Goal: Task Accomplishment & Management: Use online tool/utility

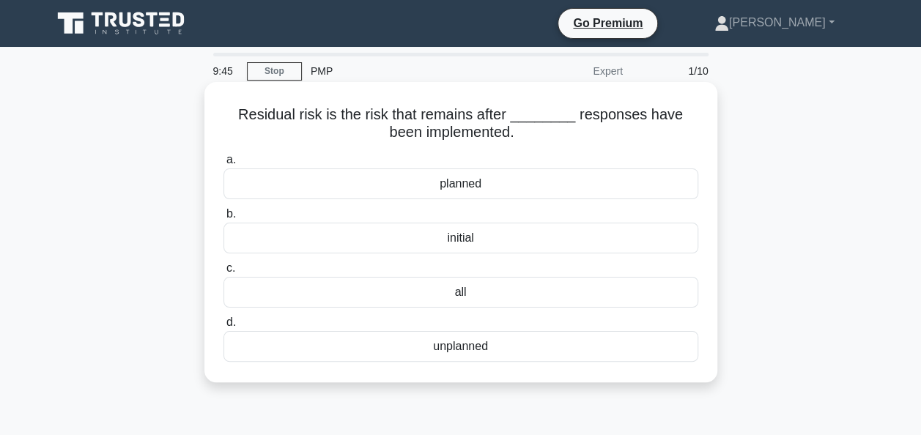
click at [355, 188] on div "planned" at bounding box center [460, 183] width 475 height 31
click at [223, 165] on input "a. planned" at bounding box center [223, 160] width 0 height 10
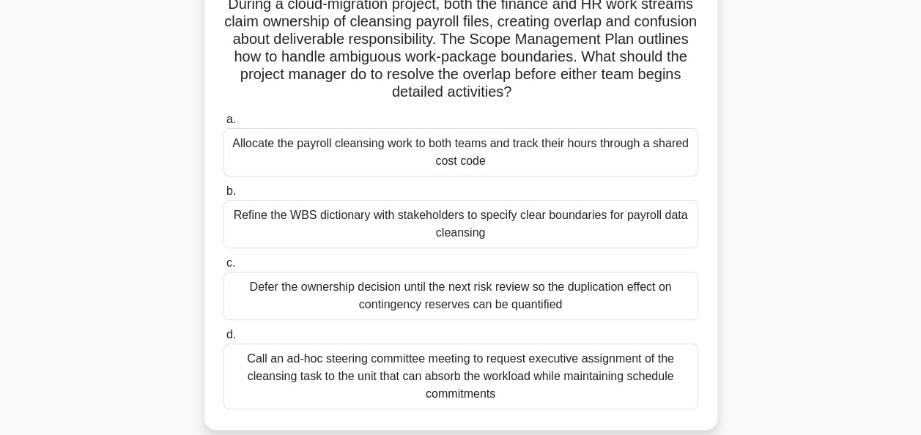
scroll to position [117, 0]
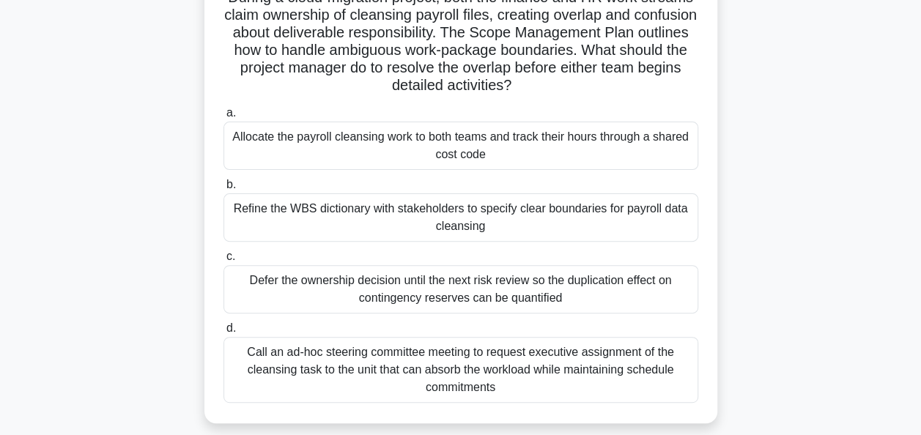
click at [321, 366] on div "Call an ad-hoc steering committee meeting to request executive assignment of th…" at bounding box center [460, 370] width 475 height 66
click at [223, 333] on input "d. Call an ad-hoc steering committee meeting to request executive assignment of…" at bounding box center [223, 329] width 0 height 10
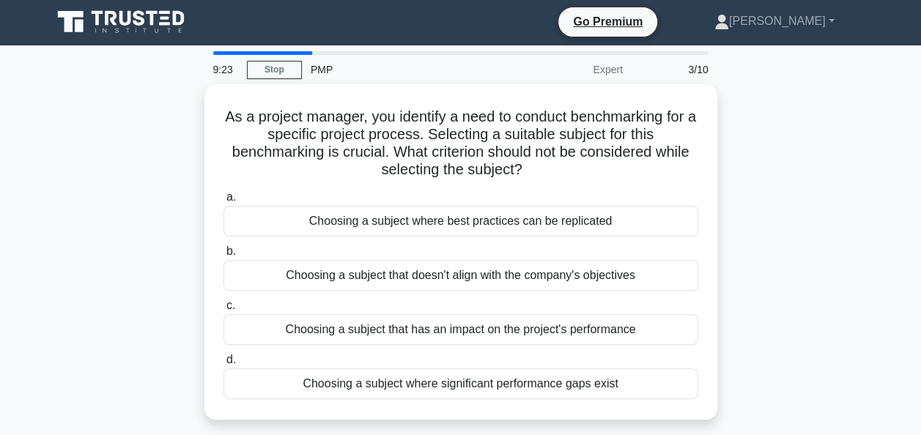
scroll to position [0, 0]
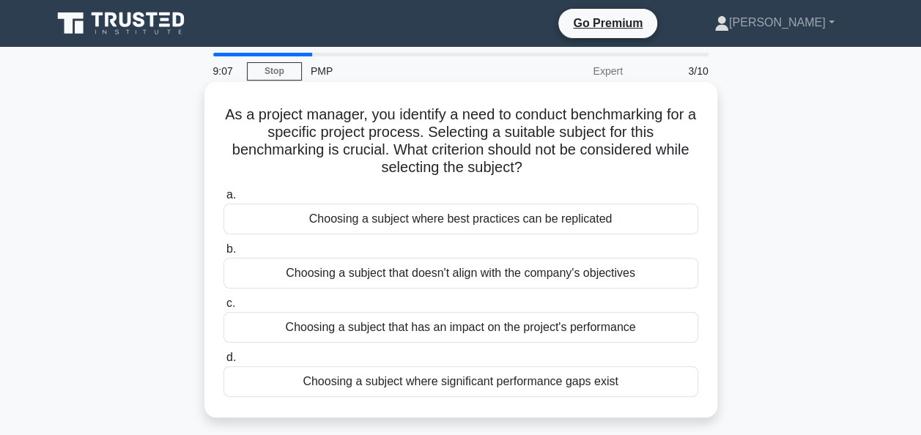
click at [396, 210] on div "Choosing a subject where best practices can be replicated" at bounding box center [460, 219] width 475 height 31
click at [223, 200] on input "a. Choosing a subject where best practices can be replicated" at bounding box center [223, 195] width 0 height 10
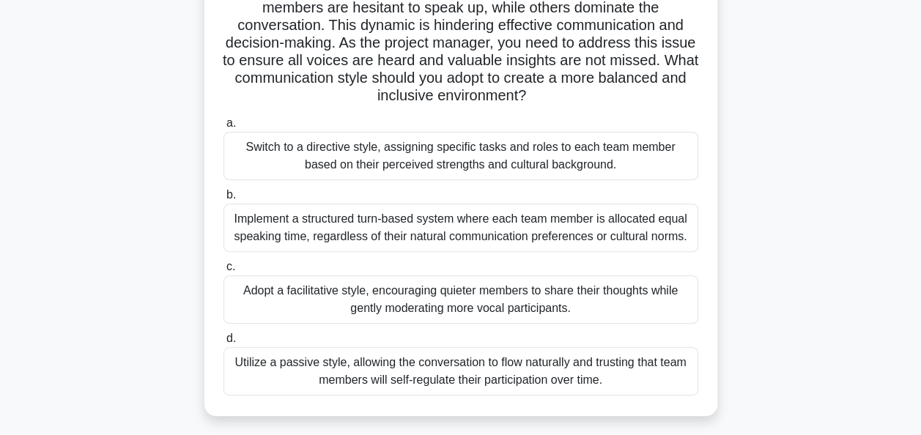
scroll to position [146, 0]
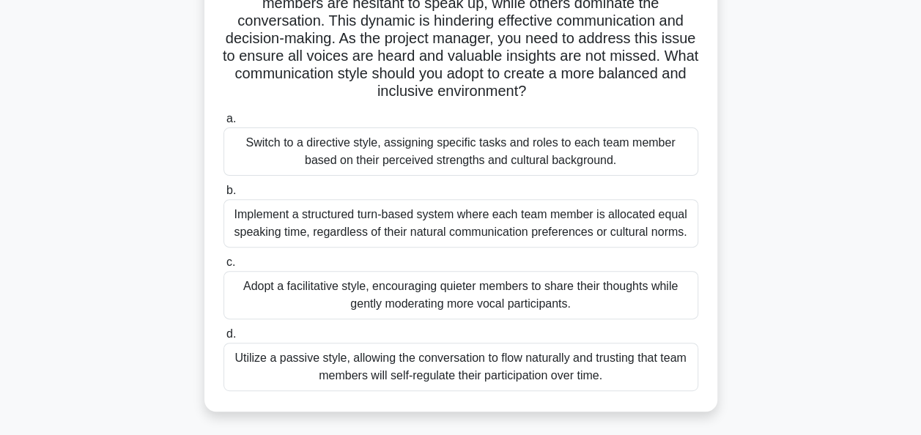
click at [313, 293] on div "Adopt a facilitative style, encouraging quieter members to share their thoughts…" at bounding box center [460, 295] width 475 height 48
click at [223, 267] on input "c. Adopt a facilitative style, encouraging quieter members to share their thoug…" at bounding box center [223, 263] width 0 height 10
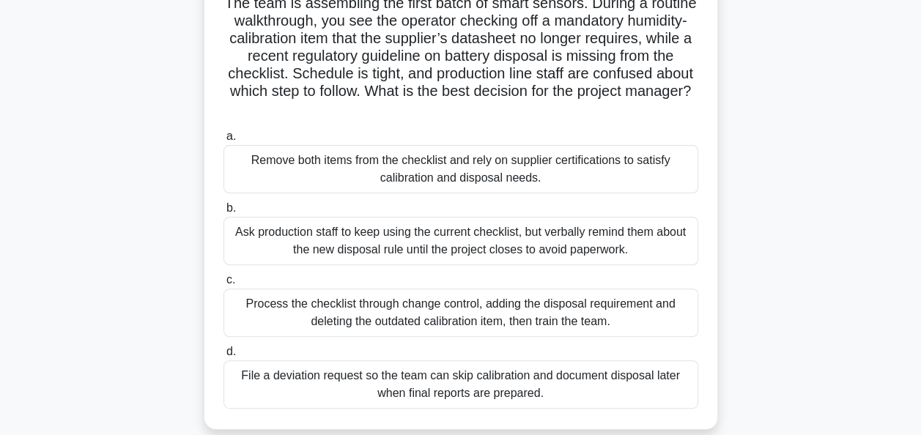
scroll to position [117, 0]
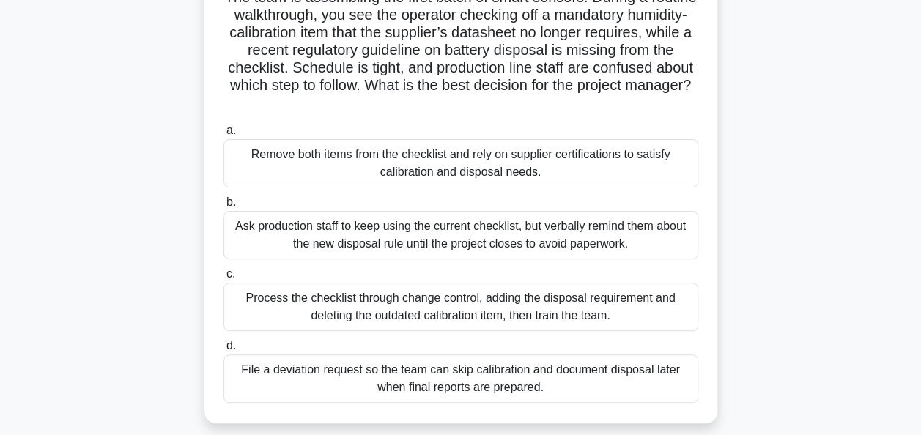
click at [278, 313] on div "Process the checklist through change control, adding the disposal requirement a…" at bounding box center [460, 307] width 475 height 48
click at [223, 279] on input "c. Process the checklist through change control, adding the disposal requiremen…" at bounding box center [223, 275] width 0 height 10
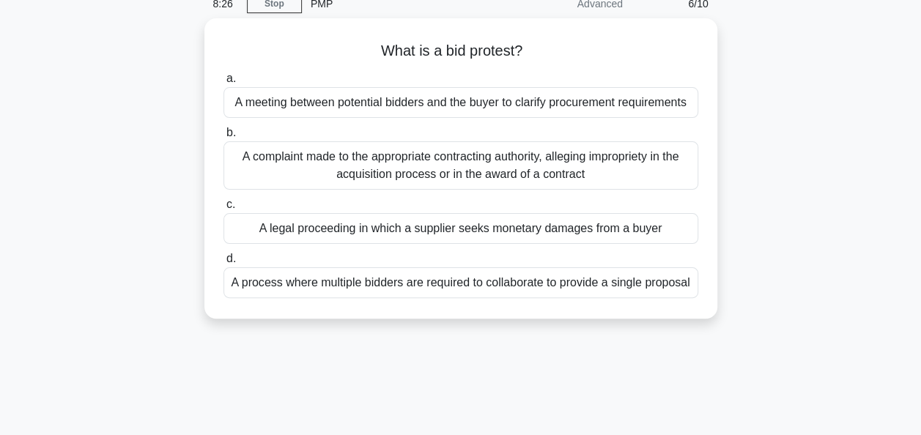
scroll to position [0, 0]
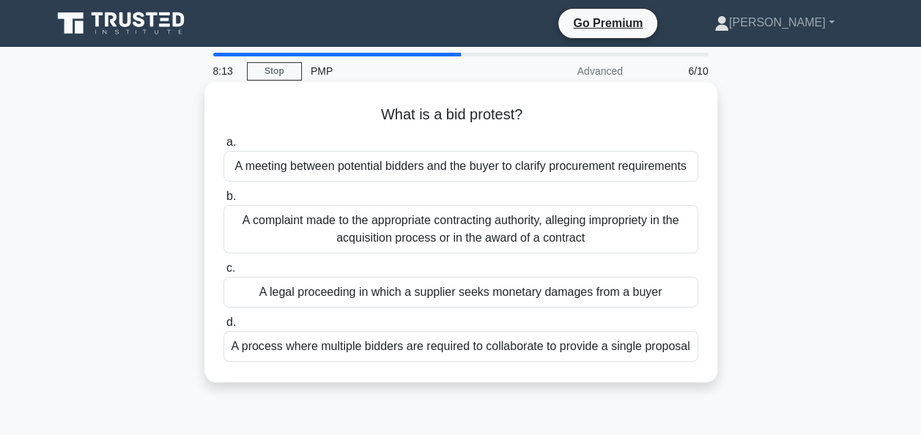
click at [373, 216] on div "A complaint made to the appropriate contracting authority, alleging impropriety…" at bounding box center [460, 229] width 475 height 48
click at [223, 201] on input "b. A complaint made to the appropriate contracting authority, alleging impropri…" at bounding box center [223, 197] width 0 height 10
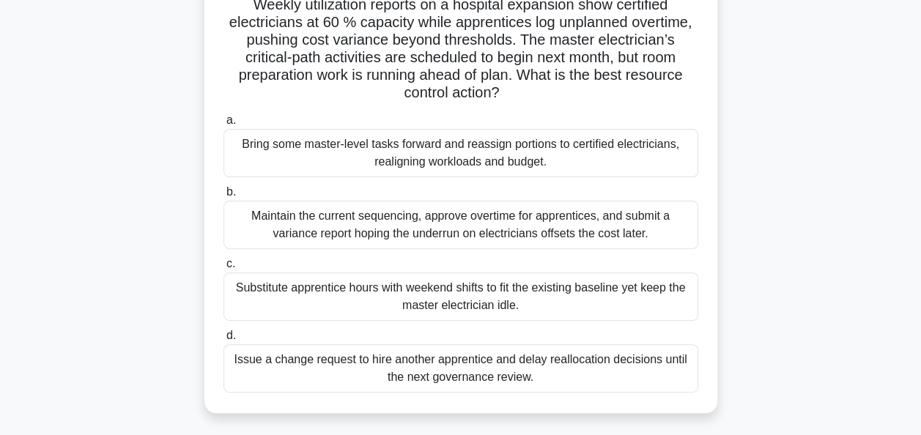
scroll to position [117, 0]
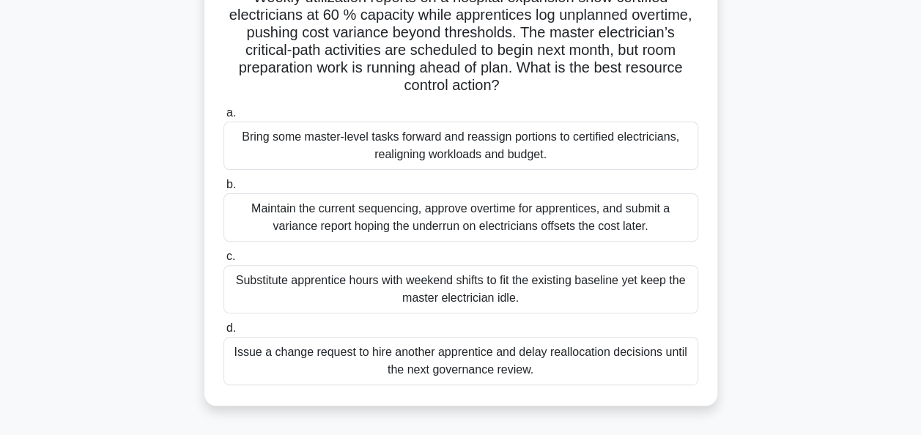
click at [357, 158] on div "Bring some master-level tasks forward and reassign portions to certified electr…" at bounding box center [460, 146] width 475 height 48
click at [223, 118] on input "a. Bring some master-level tasks forward and reassign portions to certified ele…" at bounding box center [223, 113] width 0 height 10
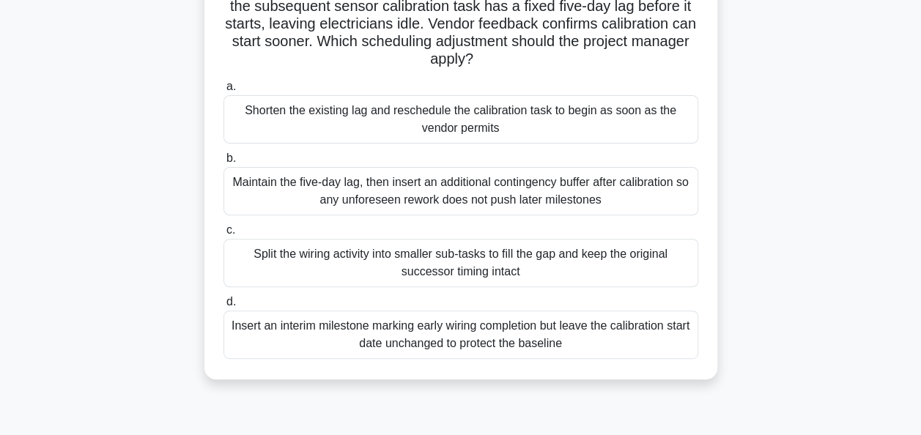
scroll to position [146, 0]
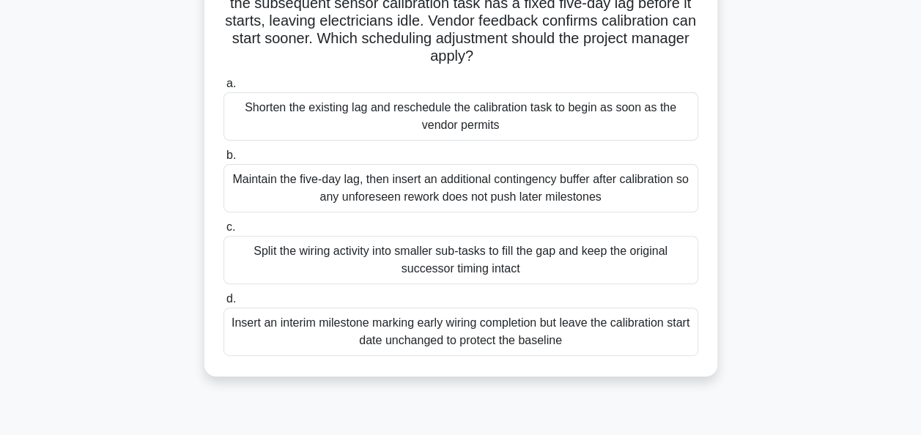
click at [309, 125] on div "Shorten the existing lag and reschedule the calibration task to begin as soon a…" at bounding box center [460, 116] width 475 height 48
click at [223, 89] on input "a. Shorten the existing lag and reschedule the calibration task to begin as soo…" at bounding box center [223, 84] width 0 height 10
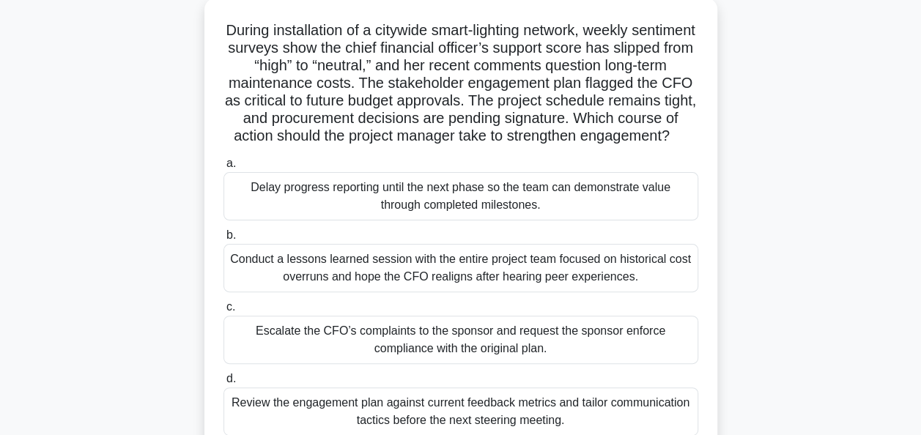
scroll to position [117, 0]
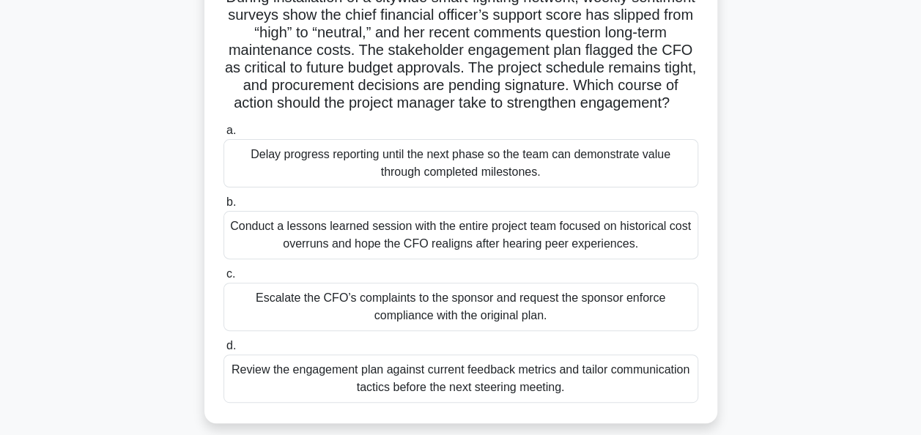
click at [335, 390] on div "Review the engagement plan against current feedback metrics and tailor communic…" at bounding box center [460, 379] width 475 height 48
click at [223, 351] on input "d. Review the engagement plan against current feedback metrics and tailor commu…" at bounding box center [223, 346] width 0 height 10
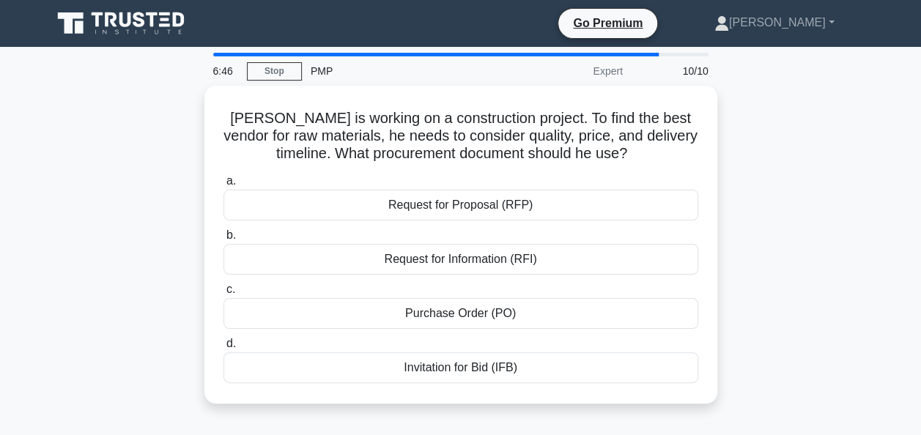
scroll to position [29, 0]
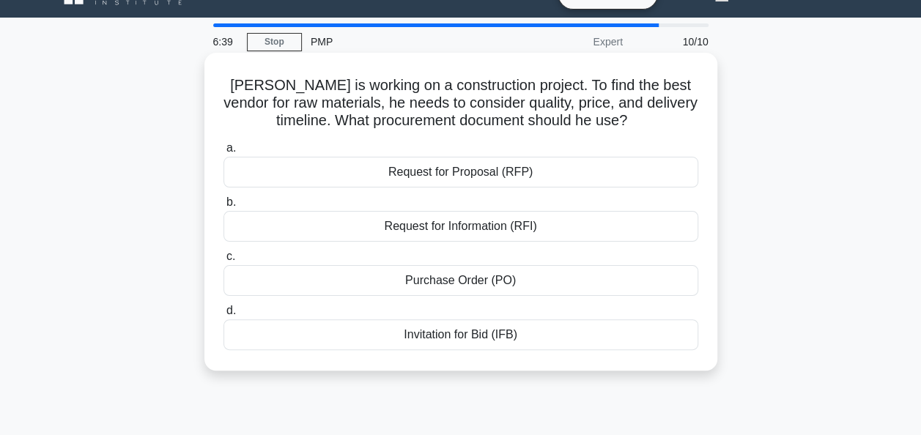
click at [368, 170] on div "Request for Proposal (RFP)" at bounding box center [460, 172] width 475 height 31
click at [223, 153] on input "a. Request for Proposal (RFP)" at bounding box center [223, 149] width 0 height 10
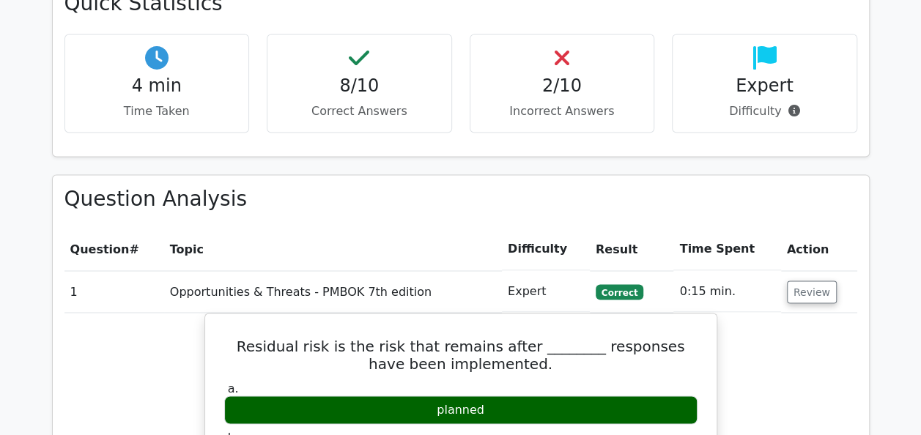
scroll to position [1141, 0]
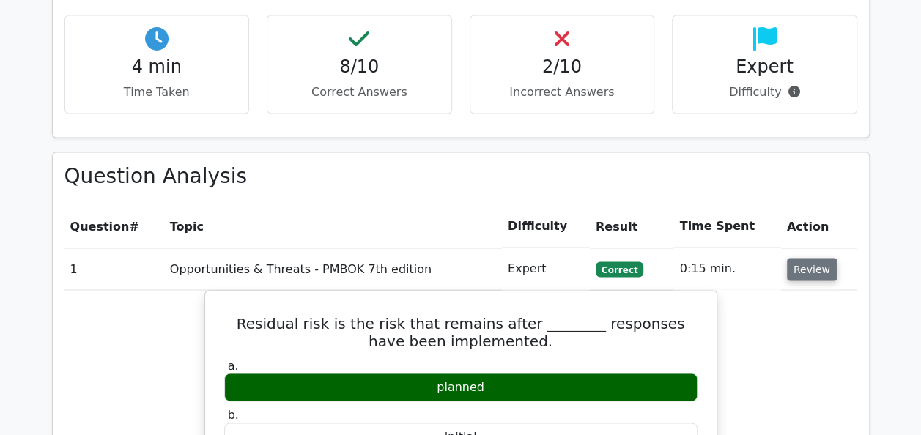
click at [795, 258] on button "Review" at bounding box center [812, 269] width 50 height 23
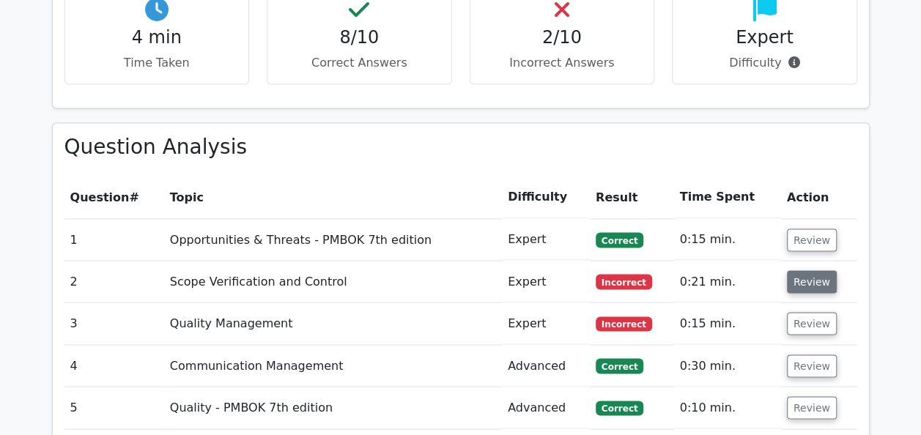
click at [794, 270] on button "Review" at bounding box center [812, 281] width 50 height 23
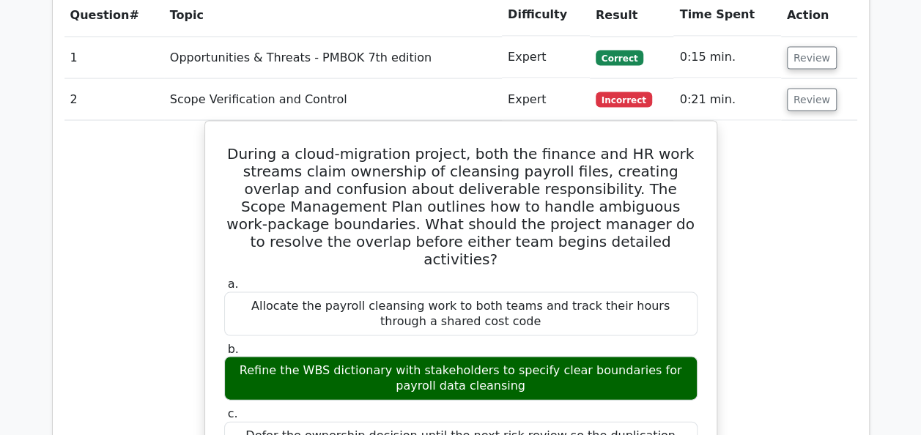
scroll to position [1346, 0]
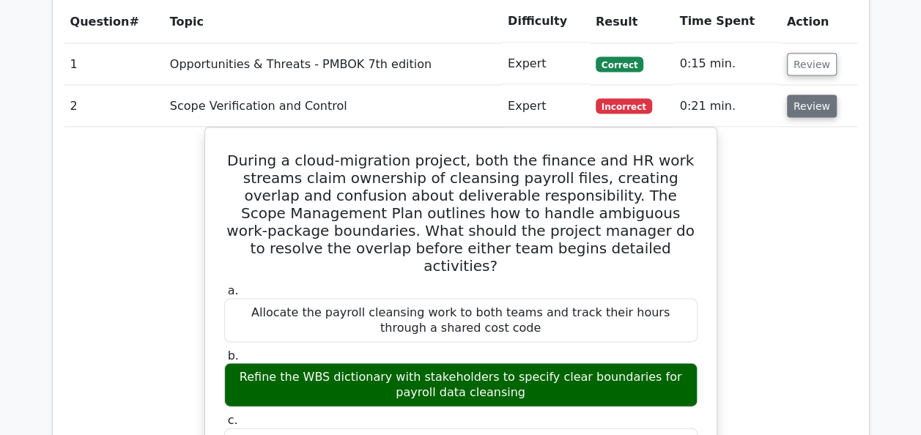
click at [793, 94] on button "Review" at bounding box center [812, 105] width 50 height 23
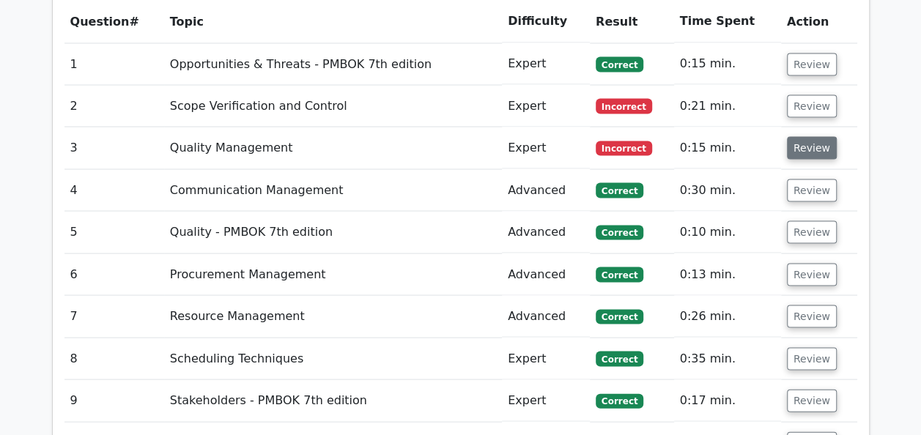
click at [795, 136] on button "Review" at bounding box center [812, 147] width 50 height 23
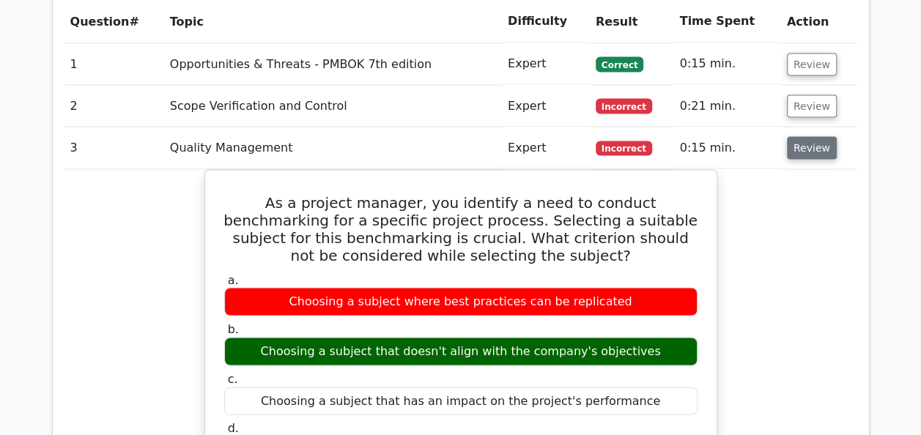
click at [795, 136] on button "Review" at bounding box center [812, 147] width 50 height 23
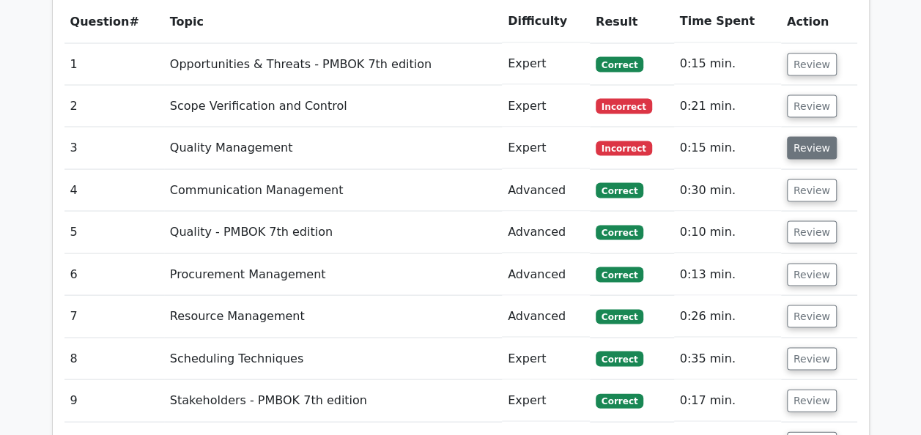
click at [795, 136] on button "Review" at bounding box center [812, 147] width 50 height 23
